Goal: Navigation & Orientation: Find specific page/section

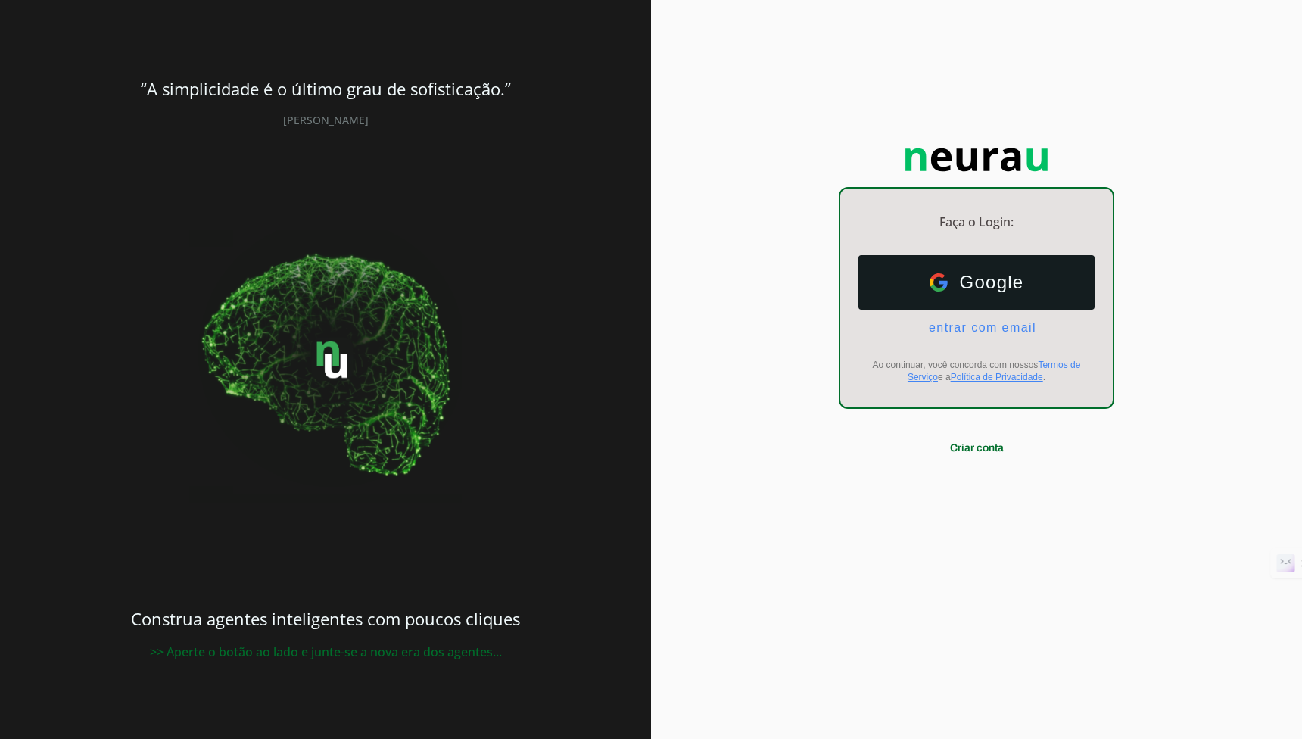
click at [780, 235] on div "Faça o Login: dashboard Ir para o dashboard Google Google entrar com email E-ma…" at bounding box center [976, 369] width 651 height 739
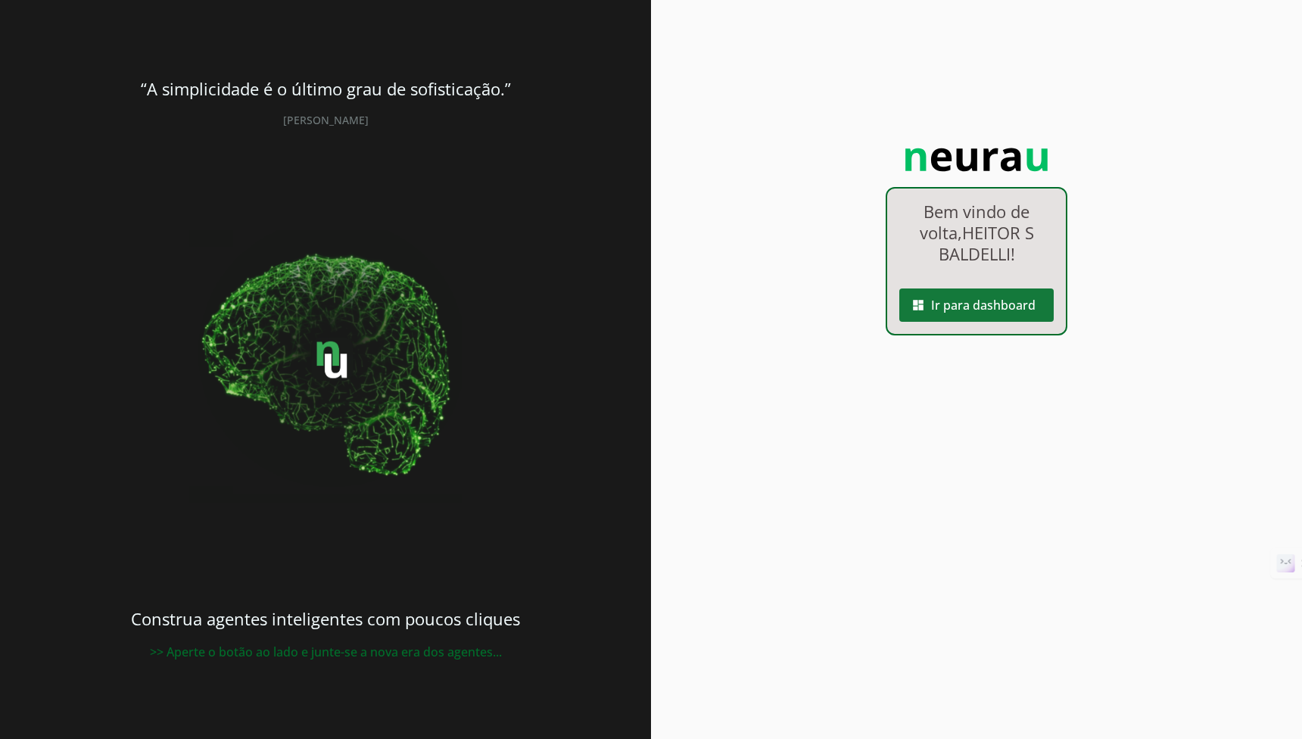
click at [954, 306] on span at bounding box center [976, 305] width 154 height 36
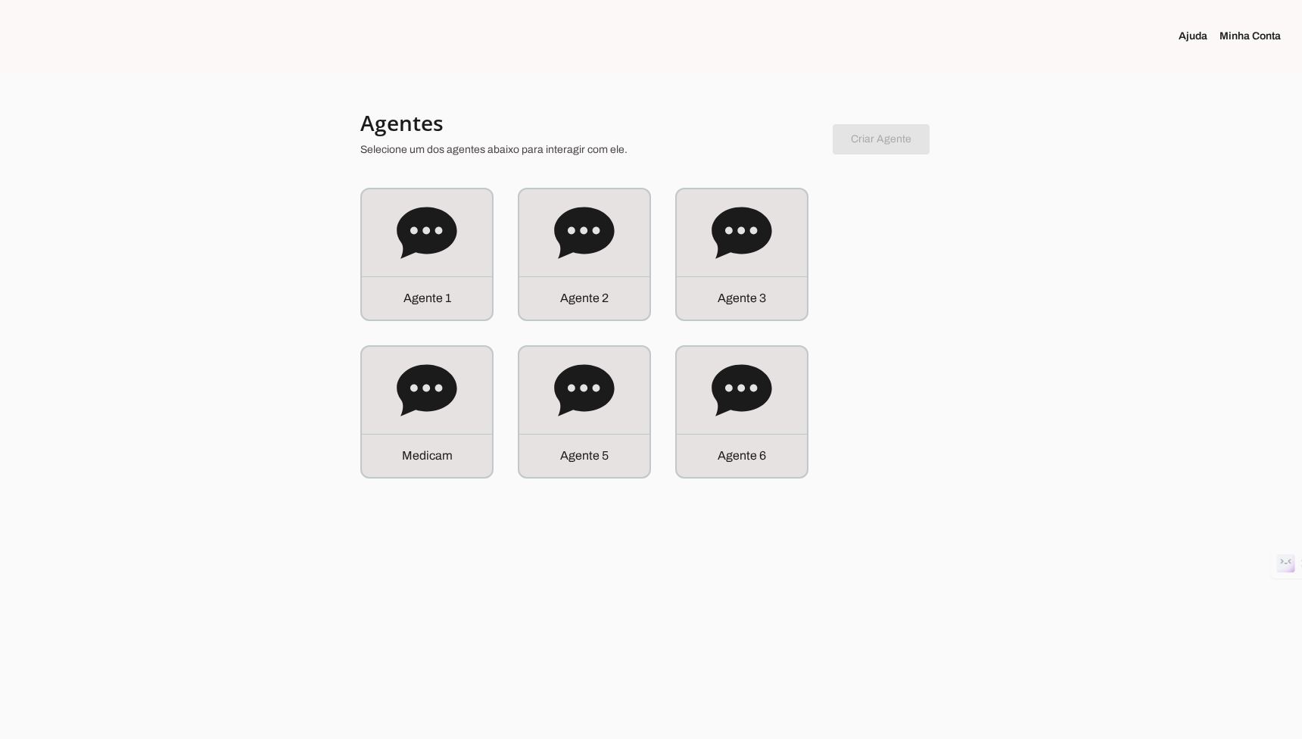
click at [1197, 34] on link "Ajuda" at bounding box center [1198, 36] width 41 height 15
